Goal: Information Seeking & Learning: Find contact information

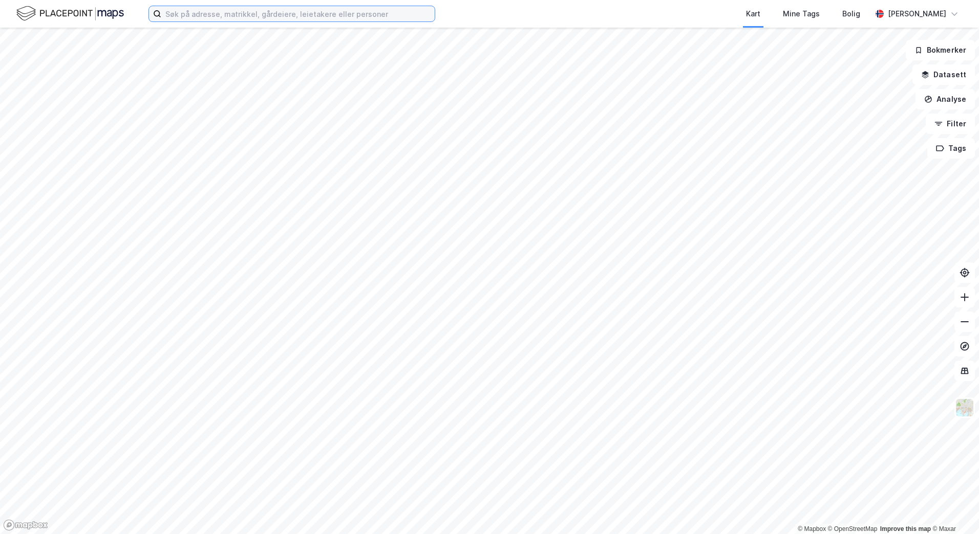
click at [251, 18] on input at bounding box center [297, 13] width 273 height 15
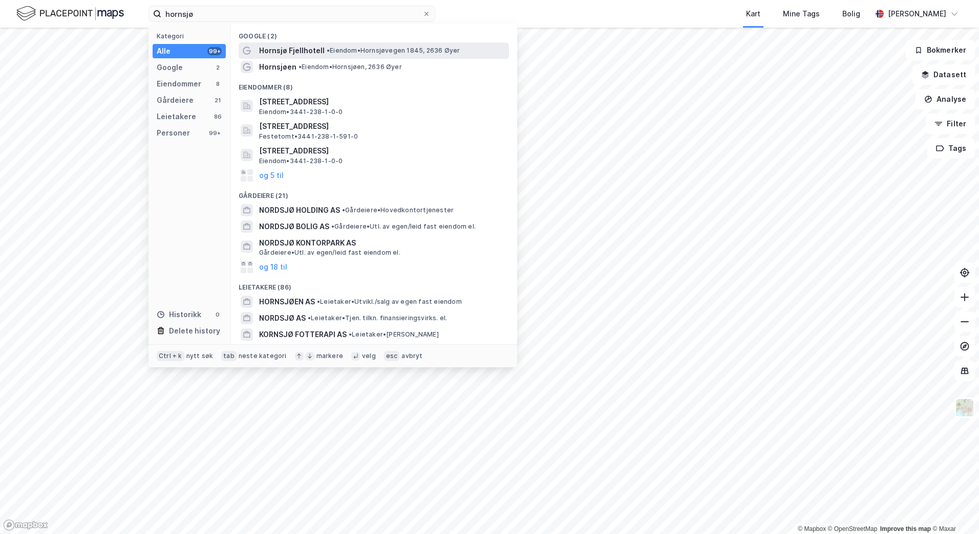
click at [275, 52] on span "Hornsjø Fjellhotell" at bounding box center [292, 51] width 66 height 12
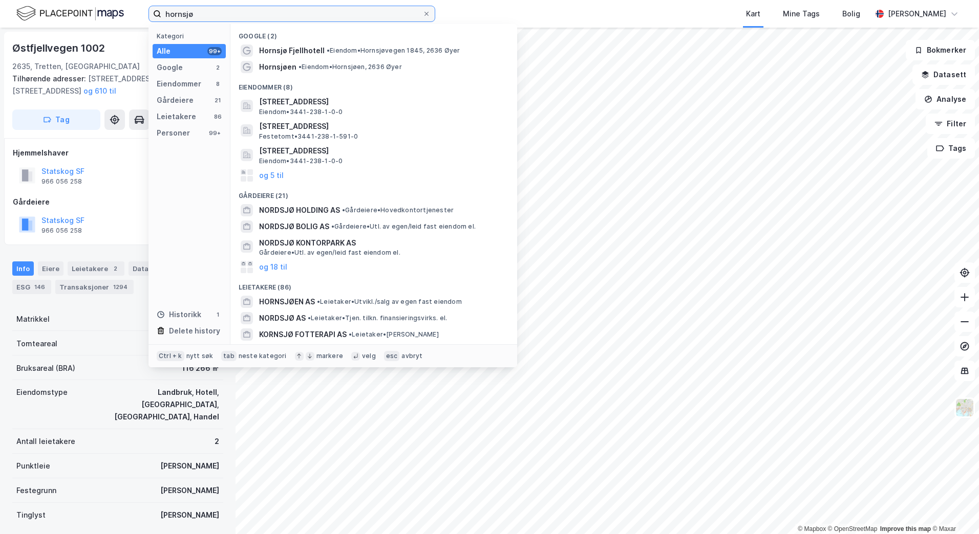
click at [231, 17] on input "hornsjø" at bounding box center [291, 13] width 261 height 15
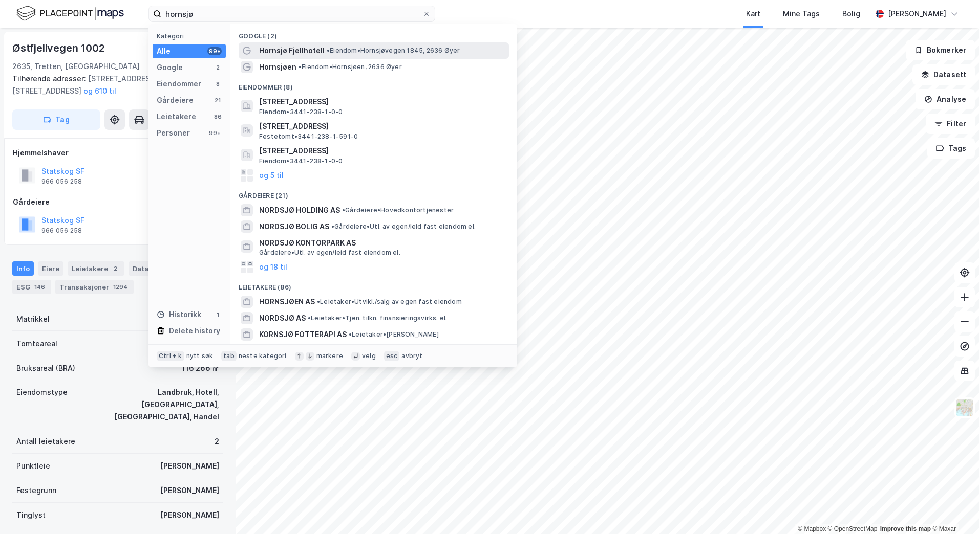
click at [295, 46] on span "Hornsjø Fjellhotell" at bounding box center [292, 51] width 66 height 12
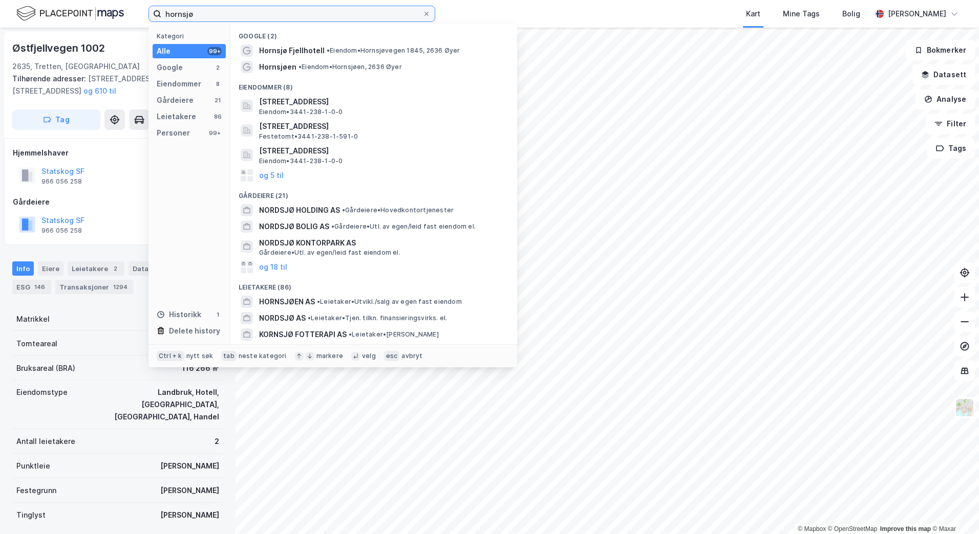
click at [215, 17] on input "hornsjø" at bounding box center [291, 13] width 261 height 15
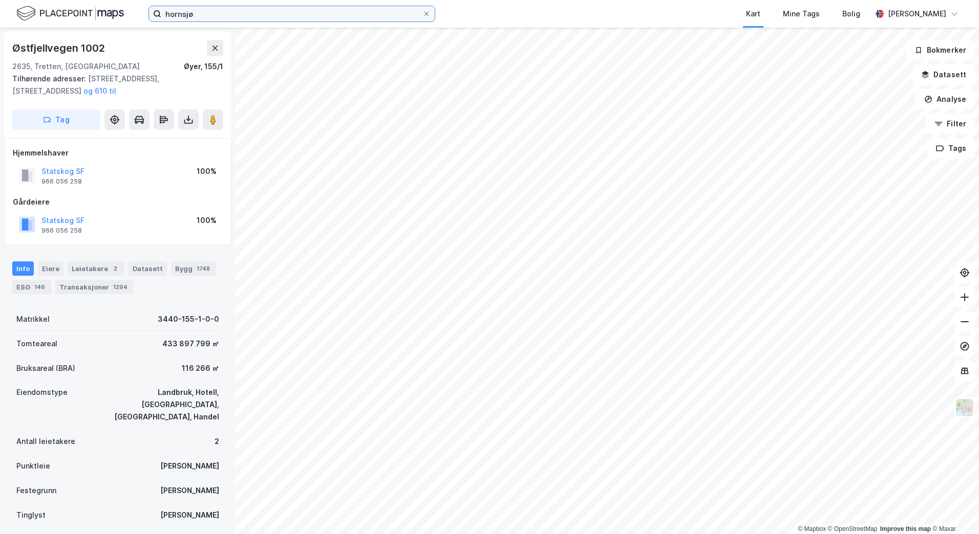
click at [305, 15] on input "hornsjø" at bounding box center [291, 13] width 261 height 15
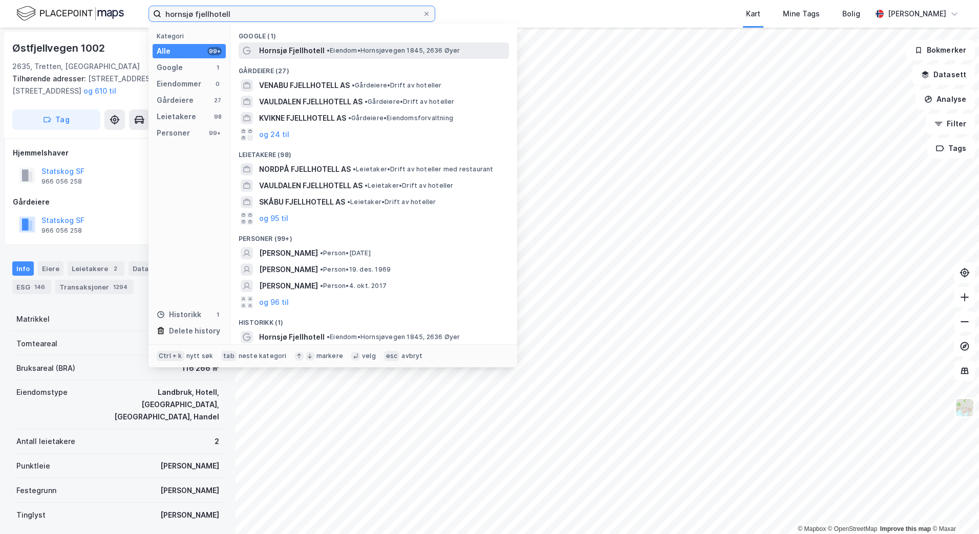
type input "hornsjø fjellhotell"
click at [306, 47] on span "Hornsjø Fjellhotell" at bounding box center [292, 51] width 66 height 12
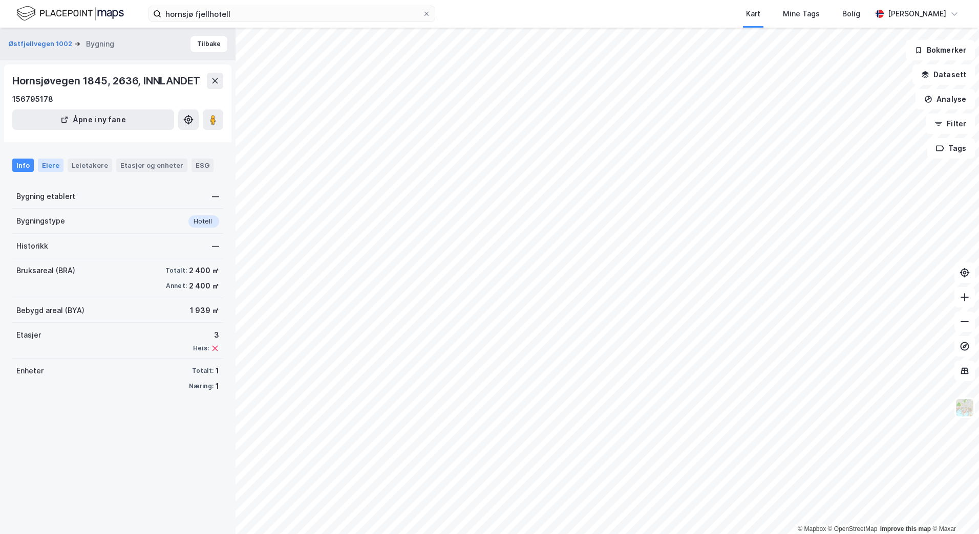
click at [41, 165] on div "Eiere" at bounding box center [51, 165] width 26 height 13
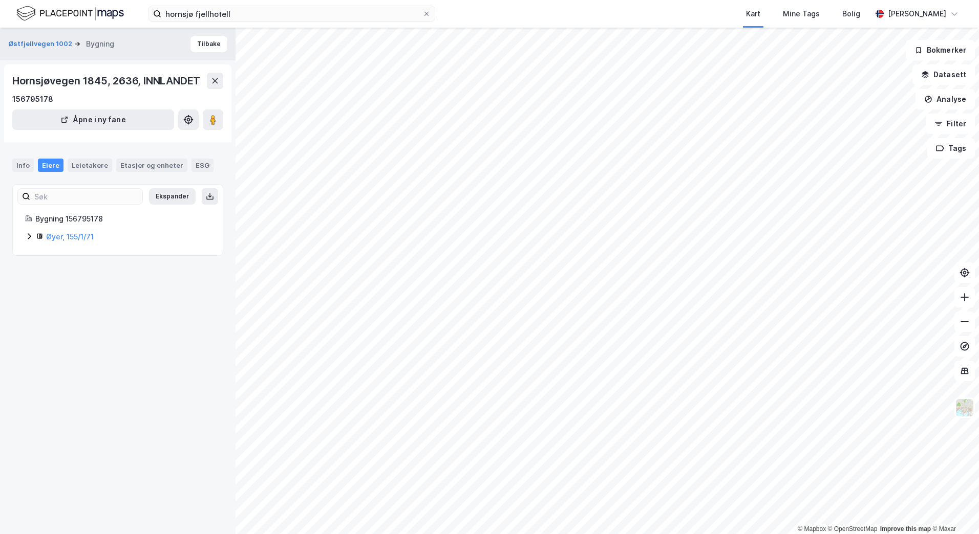
click at [29, 234] on icon at bounding box center [29, 236] width 8 height 8
click at [54, 270] on icon at bounding box center [54, 271] width 8 height 8
drag, startPoint x: 165, startPoint y: 273, endPoint x: 93, endPoint y: 273, distance: 72.2
click at [93, 273] on div "100% Hotellsupport AS" at bounding box center [135, 272] width 149 height 12
copy link "Hotellsupport AS"
